Goal: Navigation & Orientation: Find specific page/section

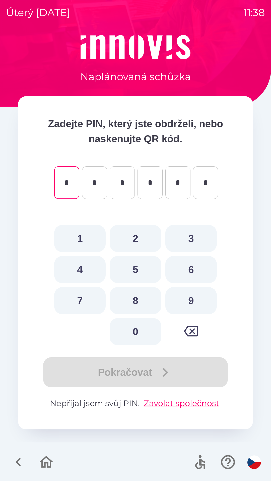
click at [24, 462] on icon "button" at bounding box center [18, 462] width 17 height 17
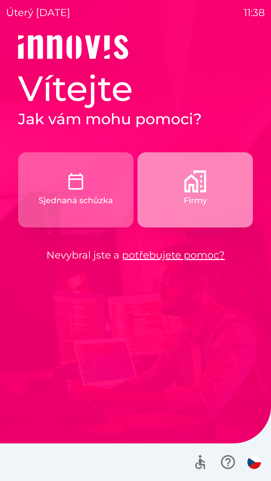
click at [199, 203] on p "Firmy" at bounding box center [194, 200] width 23 height 12
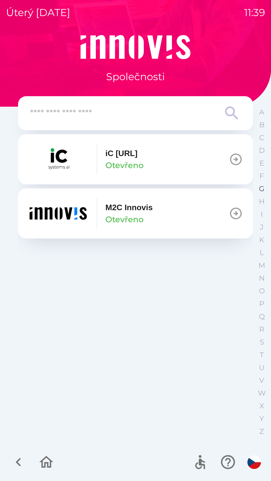
click at [261, 190] on p "G" at bounding box center [261, 188] width 6 height 9
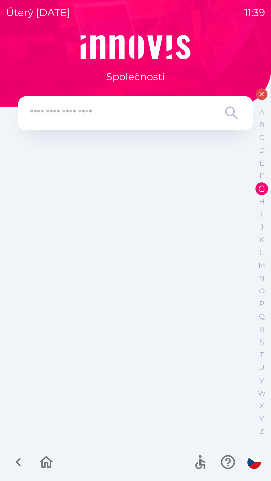
click at [45, 458] on icon "button" at bounding box center [46, 462] width 14 height 12
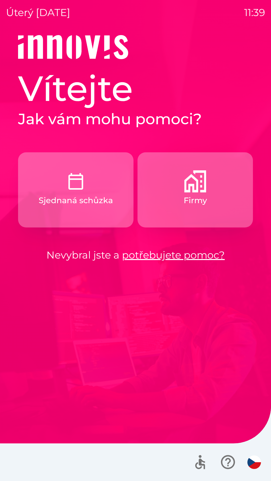
click at [171, 250] on link "potřebujete pomoc?" at bounding box center [173, 255] width 103 height 12
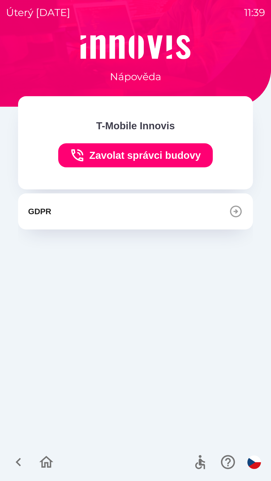
click at [45, 460] on icon "button" at bounding box center [46, 462] width 17 height 17
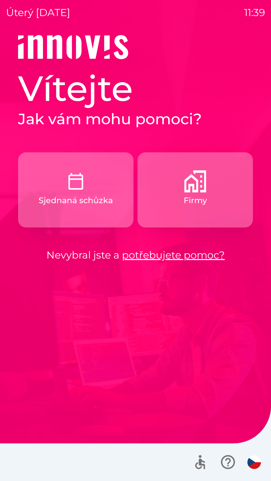
click at [52, 200] on p "Sjednaná schůzka" at bounding box center [76, 200] width 74 height 12
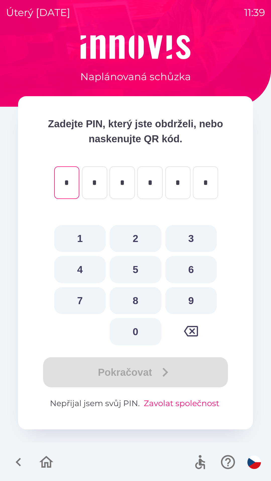
click at [182, 406] on button "Zavolat společnost" at bounding box center [181, 403] width 79 height 12
